Goal: Check status: Verify the current state of an ongoing process or item

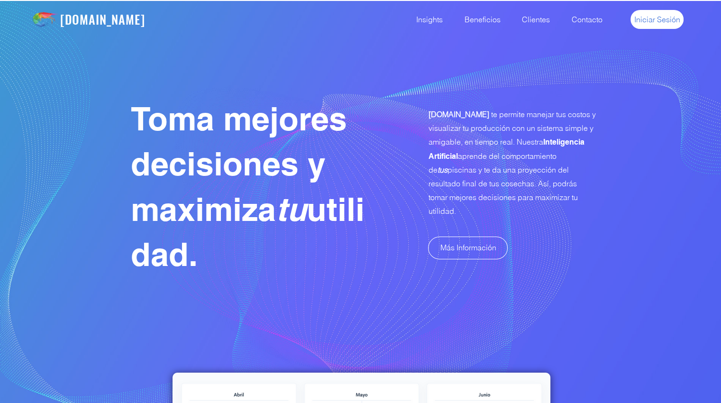
click at [651, 21] on span "Iniciar Sesión" at bounding box center [657, 19] width 46 height 10
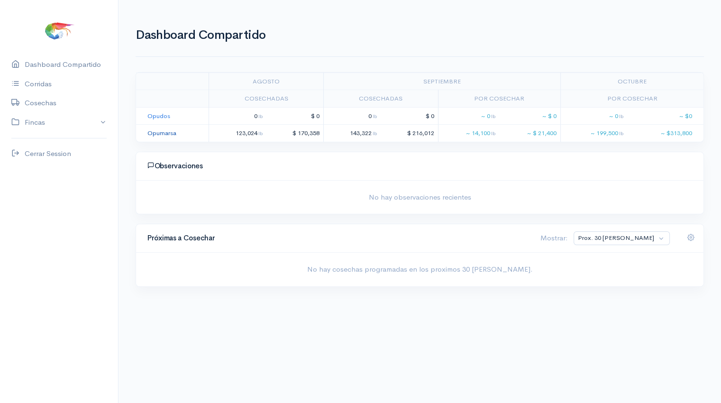
click at [163, 133] on link "Opumarsa" at bounding box center [161, 133] width 29 height 8
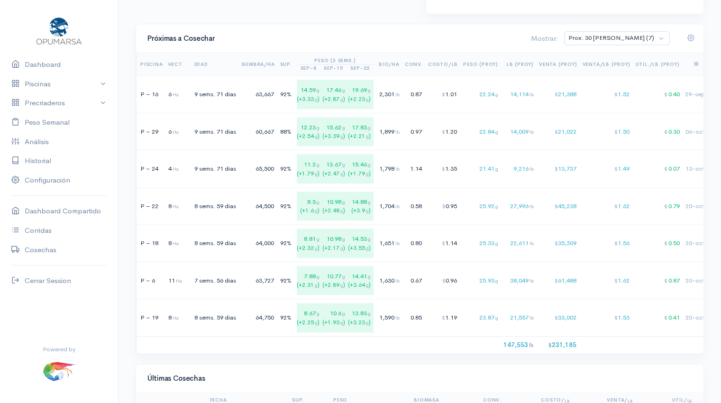
scroll to position [624, 0]
click at [540, 210] on td "$ 45,238" at bounding box center [560, 205] width 44 height 37
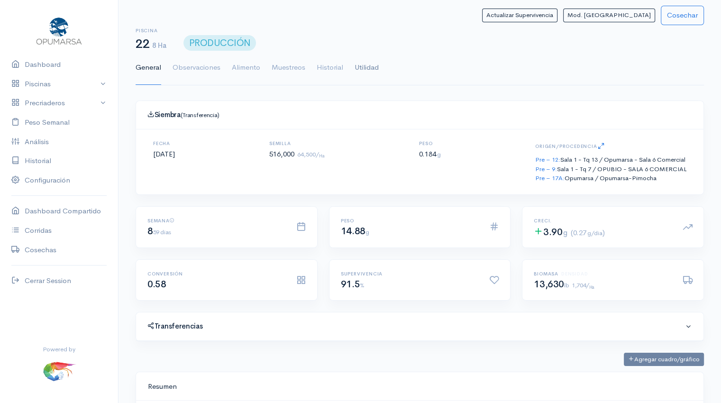
click at [364, 69] on link "Utilidad" at bounding box center [367, 68] width 24 height 34
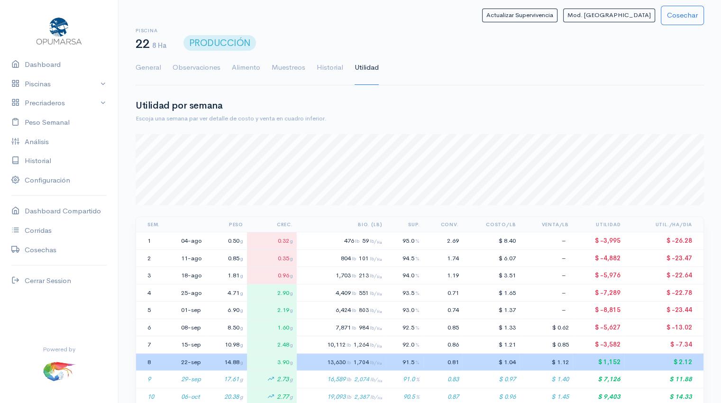
scroll to position [206, 0]
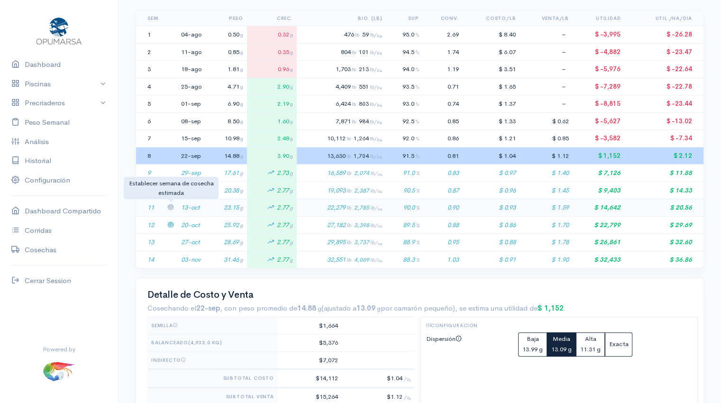
click at [171, 207] on icon at bounding box center [170, 207] width 6 height 6
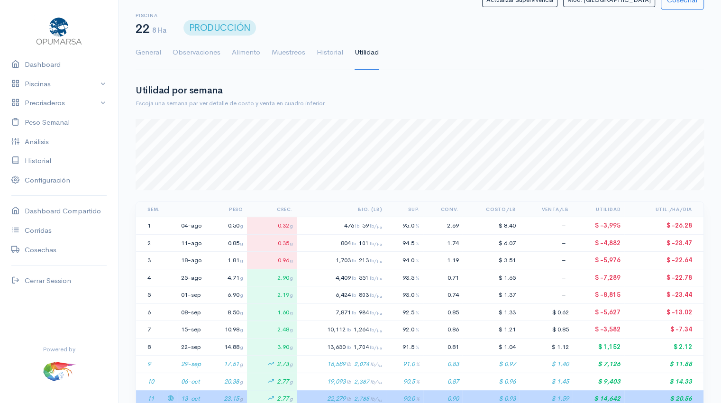
scroll to position [0, 0]
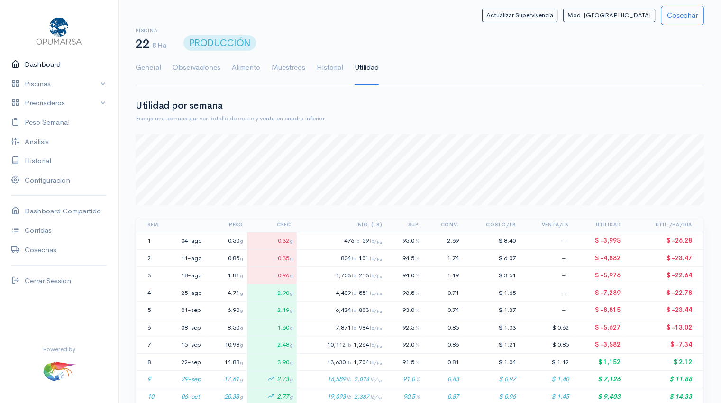
click at [44, 67] on link "Dashboard" at bounding box center [59, 64] width 118 height 19
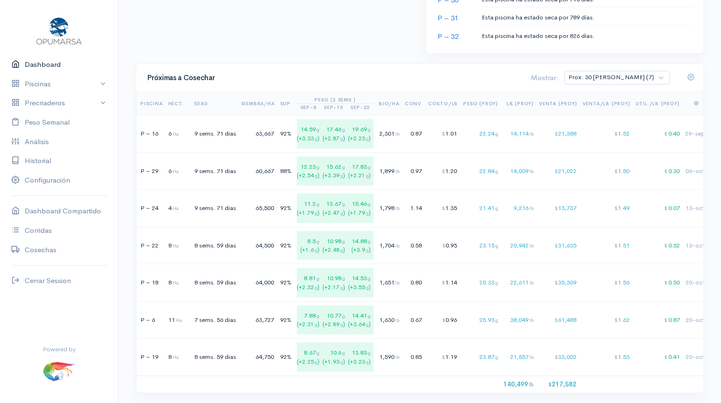
scroll to position [587, 0]
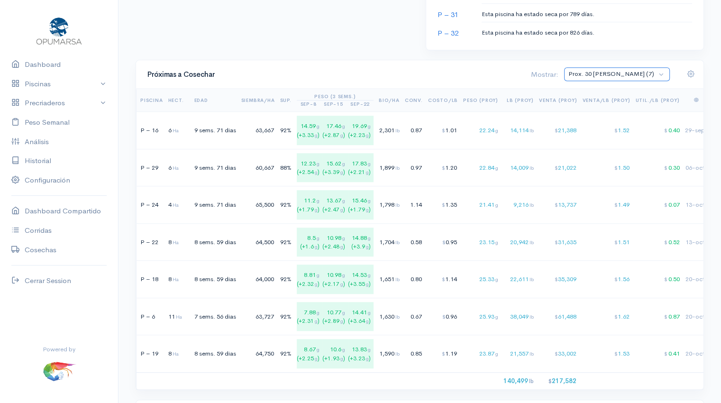
click at [658, 71] on select "Prox. 30 Días (7) Prox. 60 Días (19) Septiembre (1) Octubre (9) Noviembre (9) T…" at bounding box center [617, 74] width 106 height 14
click at [601, 67] on select "Prox. 30 Días (7) Prox. 60 Días (19) Septiembre (1) Octubre (9) Noviembre (9) T…" at bounding box center [617, 74] width 106 height 14
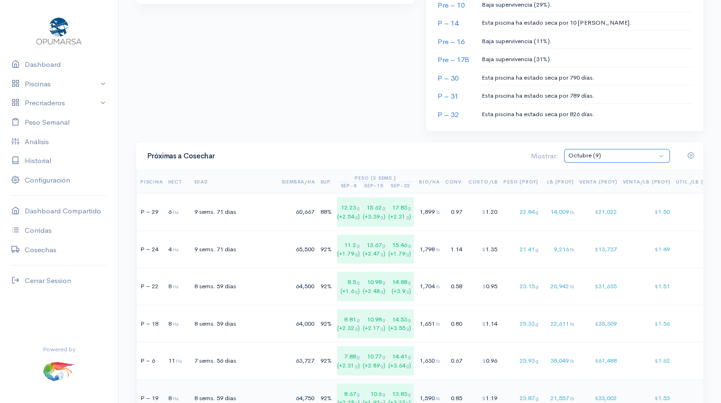
scroll to position [498, 0]
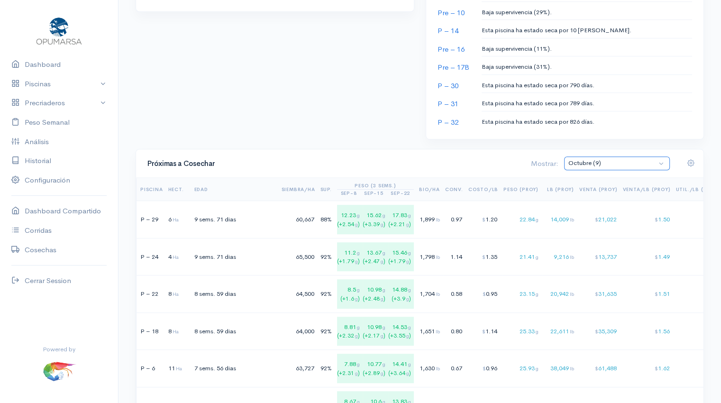
click at [663, 164] on select "Prox. 30 Días (7) Prox. 60 Días (19) Septiembre (1) Octubre (9) Noviembre (9) T…" at bounding box center [617, 163] width 106 height 14
select select "4: Object"
click at [601, 156] on select "Prox. 30 Días (7) Prox. 60 Días (19) Septiembre (1) Octubre (9) Noviembre (9) T…" at bounding box center [617, 163] width 106 height 14
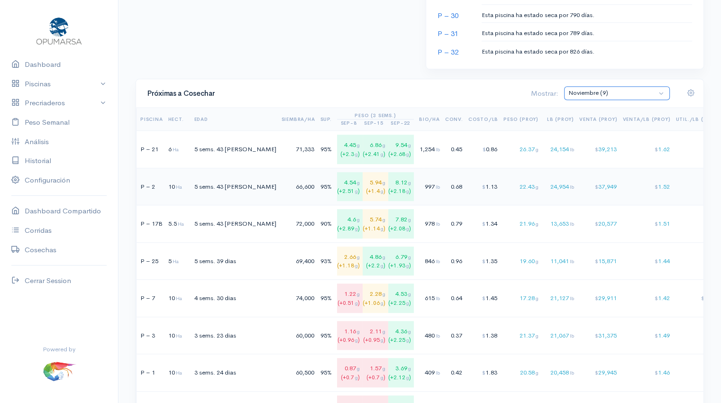
scroll to position [570, 0]
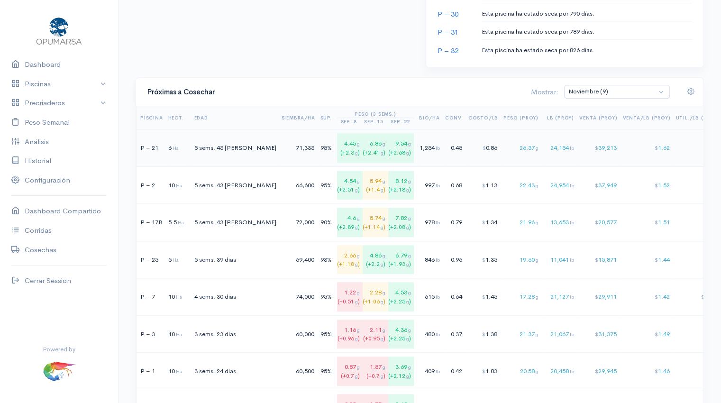
click at [594, 146] on span "$" at bounding box center [595, 148] width 3 height 7
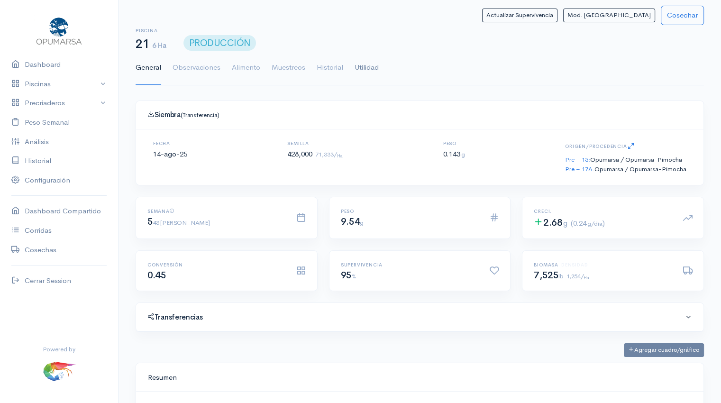
click at [363, 71] on link "Utilidad" at bounding box center [367, 68] width 24 height 34
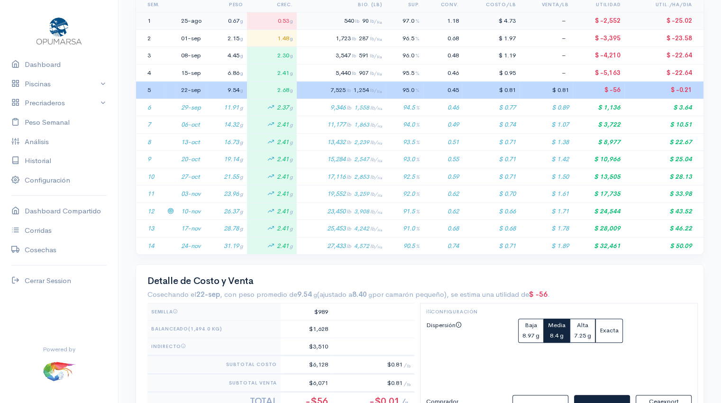
scroll to position [221, 0]
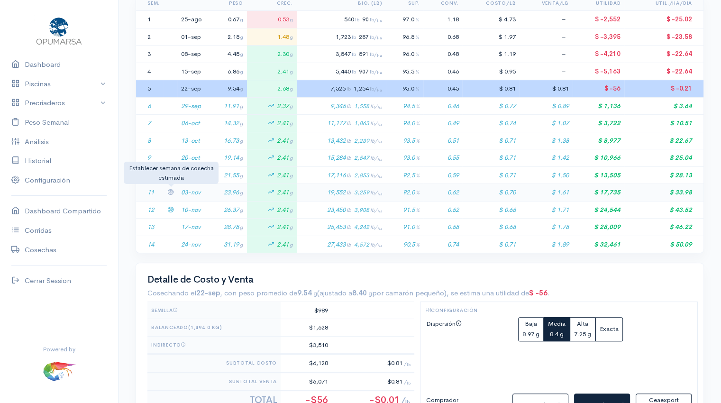
click at [169, 190] on icon at bounding box center [170, 192] width 6 height 6
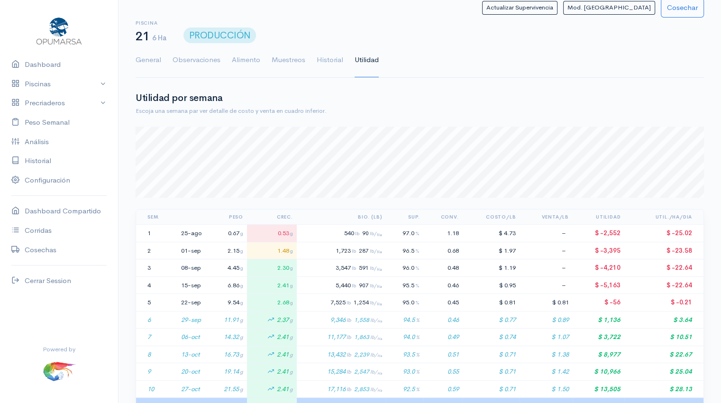
scroll to position [0, 0]
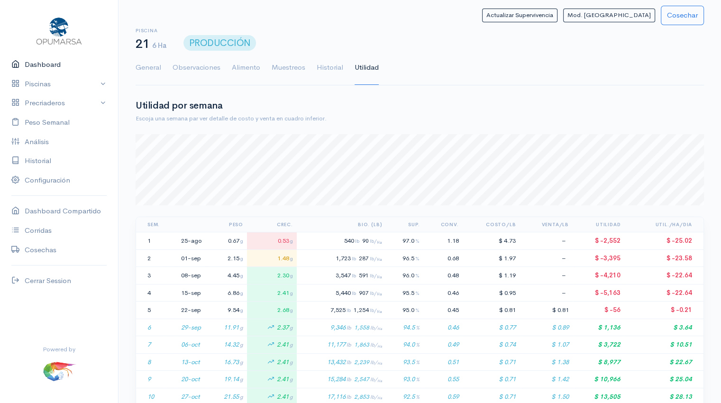
click at [34, 67] on link "Dashboard" at bounding box center [59, 64] width 118 height 19
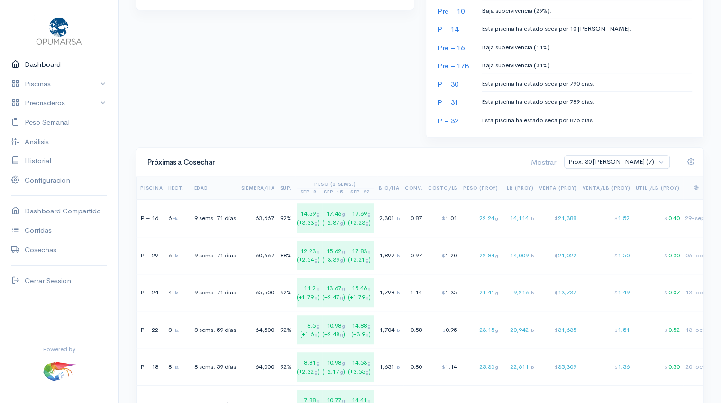
scroll to position [500, 0]
click at [666, 160] on select "Prox. 30 Días (7) Prox. 60 Días (19) Septiembre (1) Octubre (9) Noviembre (9) T…" at bounding box center [617, 162] width 106 height 14
click at [601, 155] on select "Prox. 30 Días (7) Prox. 60 Días (19) Septiembre (1) Octubre (9) Noviembre (9) T…" at bounding box center [617, 162] width 106 height 14
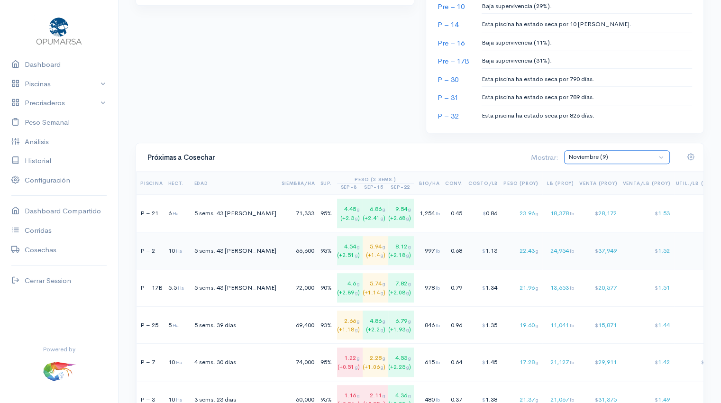
scroll to position [504, 0]
click at [660, 154] on select "Prox. 30 Días (7) Prox. 60 Días (19) Septiembre (1) Octubre (9) Noviembre (9) T…" at bounding box center [617, 158] width 106 height 14
select select "0: Object"
click at [601, 151] on select "Prox. 30 Días (7) Prox. 60 Días (19) Septiembre (1) Octubre (9) Noviembre (9) T…" at bounding box center [617, 158] width 106 height 14
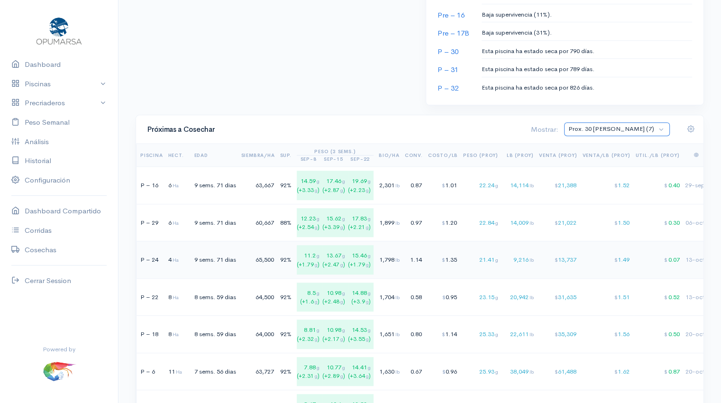
scroll to position [534, 0]
click at [458, 181] on div "$ 1.01" at bounding box center [443, 183] width 30 height 9
